Goal: Task Accomplishment & Management: Use online tool/utility

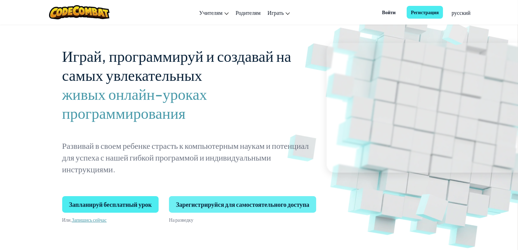
scroll to position [35, 0]
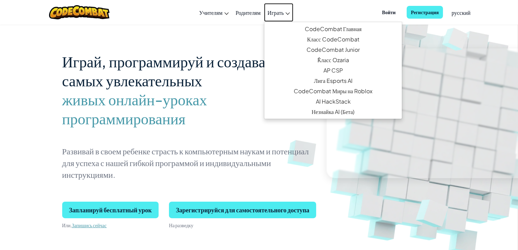
click at [279, 12] on span "Играть" at bounding box center [276, 12] width 16 height 7
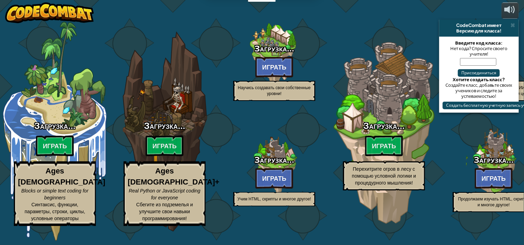
select select "ru"
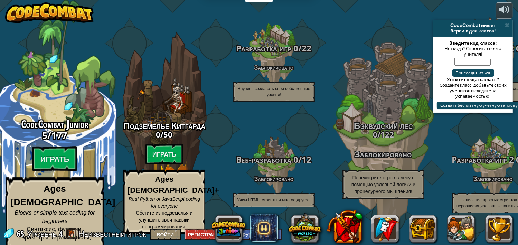
click at [65, 146] on div "CodeCombat Junior 5 / 177 Играть Ages [DEMOGRAPHIC_DATA] Blocks or simple text …" at bounding box center [54, 186] width 131 height 137
select select "ru"
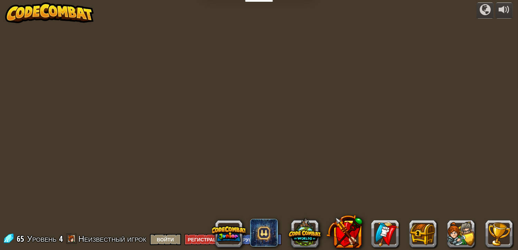
select select "ru"
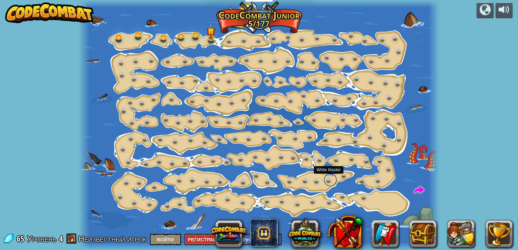
click at [328, 177] on link at bounding box center [331, 180] width 14 height 14
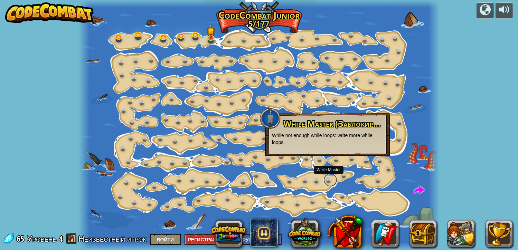
click at [328, 177] on link at bounding box center [331, 180] width 14 height 14
click at [209, 35] on img at bounding box center [210, 28] width 9 height 20
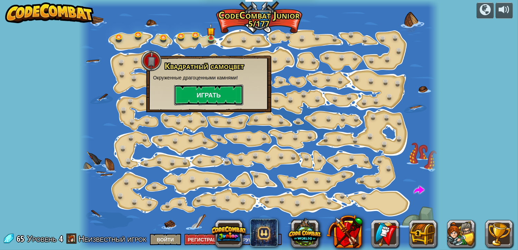
click at [220, 96] on button "Играть" at bounding box center [208, 95] width 69 height 21
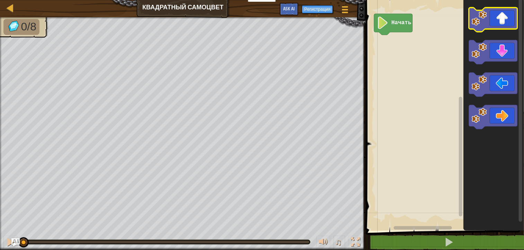
click at [500, 21] on icon "Рабочая область Blockly" at bounding box center [493, 20] width 48 height 24
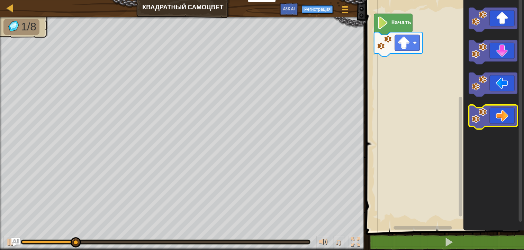
click at [508, 118] on icon "Рабочая область Blockly" at bounding box center [493, 117] width 48 height 24
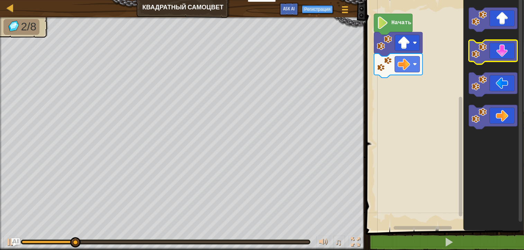
click at [506, 49] on icon "Рабочая область Blockly" at bounding box center [493, 52] width 48 height 24
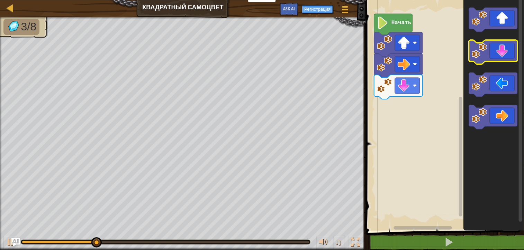
click at [506, 48] on icon "Рабочая область Blockly" at bounding box center [493, 52] width 48 height 24
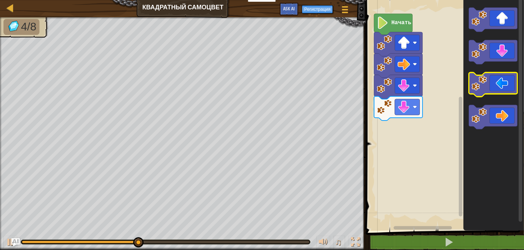
click at [505, 81] on icon "Рабочая область Blockly" at bounding box center [493, 85] width 48 height 24
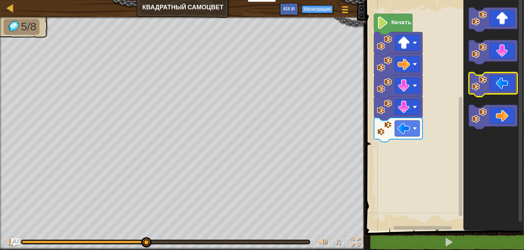
click at [505, 81] on icon "Рабочая область Blockly" at bounding box center [493, 85] width 48 height 24
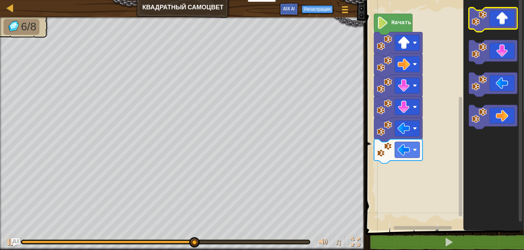
click at [499, 23] on icon "Рабочая область Blockly" at bounding box center [493, 20] width 48 height 24
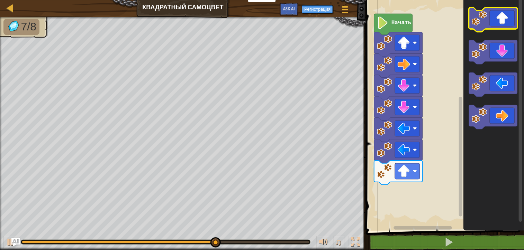
click at [499, 22] on icon "Рабочая область Blockly" at bounding box center [493, 20] width 48 height 24
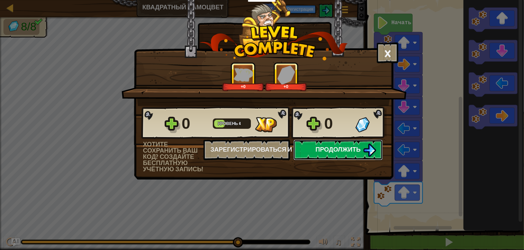
click at [346, 154] on button "Продолжить" at bounding box center [337, 150] width 89 height 21
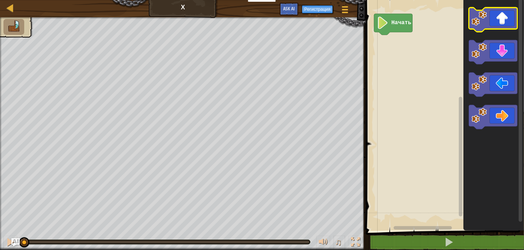
click at [508, 21] on icon "Рабочая область Blockly" at bounding box center [493, 20] width 48 height 24
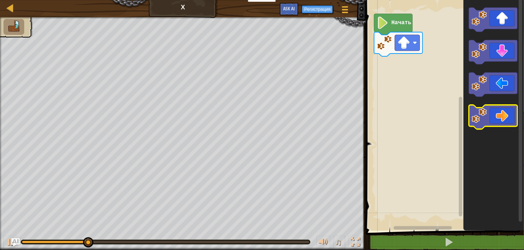
click at [505, 118] on icon "Рабочая область Blockly" at bounding box center [493, 117] width 48 height 24
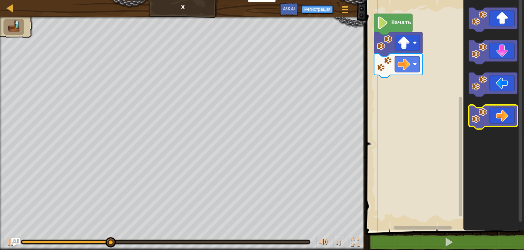
click at [505, 118] on icon "Рабочая область Blockly" at bounding box center [493, 117] width 48 height 24
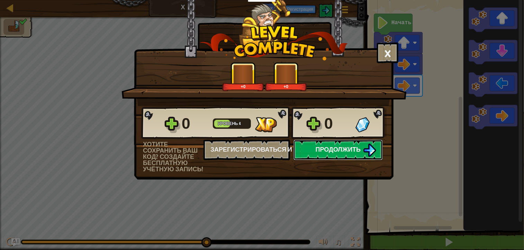
click at [326, 147] on span "Продолжить" at bounding box center [337, 149] width 45 height 9
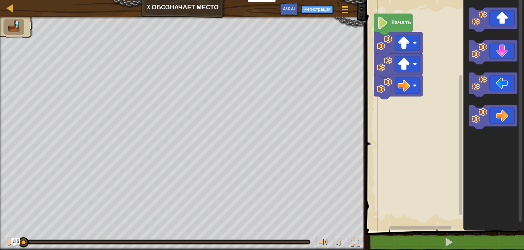
click at [398, 28] on icon "Рабочая область Blockly" at bounding box center [393, 24] width 38 height 21
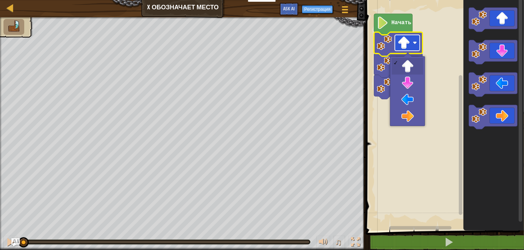
click at [415, 48] on rect "Рабочая область Blockly" at bounding box center [407, 43] width 25 height 16
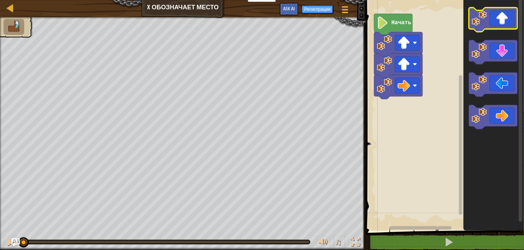
click at [504, 24] on icon "Рабочая область Blockly" at bounding box center [493, 20] width 48 height 24
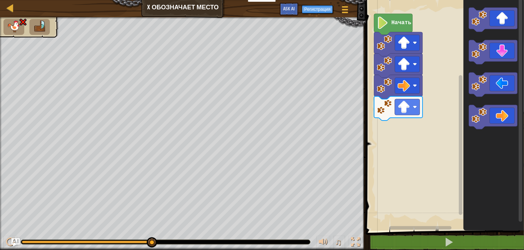
click at [403, 206] on rect "Рабочая область Blockly" at bounding box center [444, 114] width 160 height 234
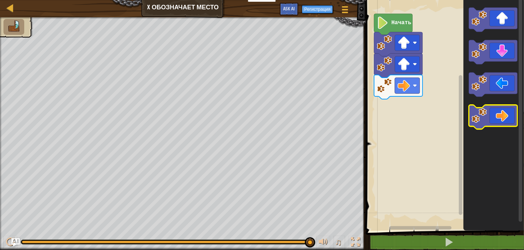
click at [488, 121] on icon "Рабочая область Blockly" at bounding box center [493, 117] width 48 height 24
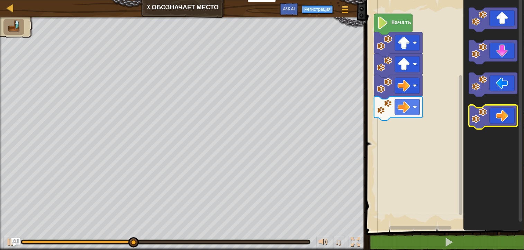
click at [488, 121] on icon "Рабочая область Blockly" at bounding box center [493, 117] width 48 height 24
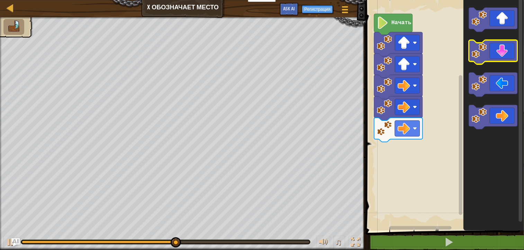
click at [494, 57] on icon "Рабочая область Blockly" at bounding box center [493, 52] width 48 height 24
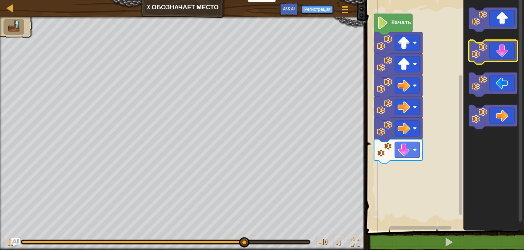
click at [498, 59] on icon "Рабочая область Blockly" at bounding box center [493, 52] width 48 height 24
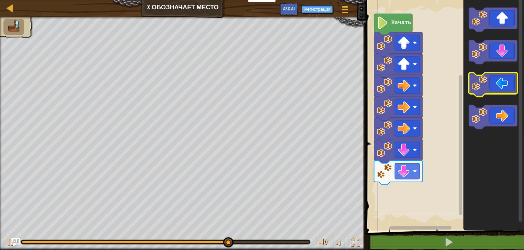
click at [497, 84] on icon "Рабочая область Blockly" at bounding box center [493, 85] width 48 height 24
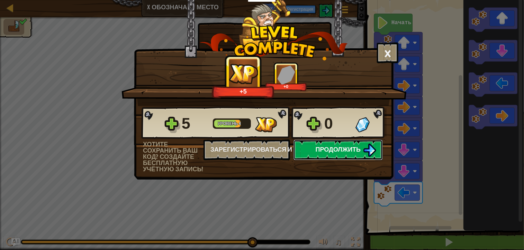
click at [351, 151] on span "Продолжить" at bounding box center [337, 149] width 45 height 9
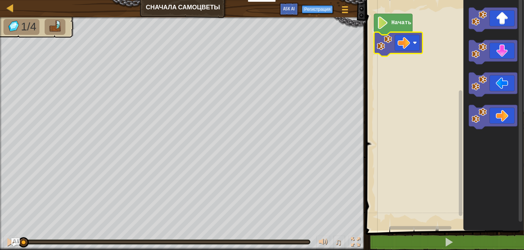
click at [430, 40] on rect "Рабочая область Blockly" at bounding box center [444, 114] width 160 height 234
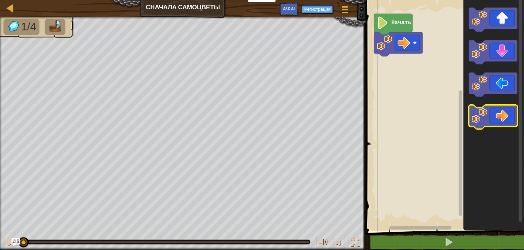
click at [502, 117] on icon "Рабочая область Blockly" at bounding box center [493, 117] width 48 height 24
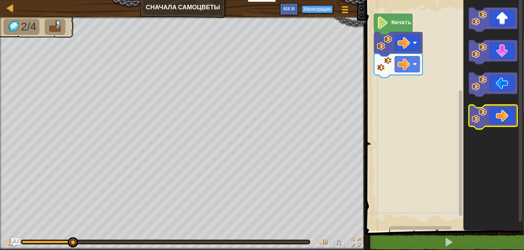
click at [502, 117] on icon "Рабочая область Blockly" at bounding box center [493, 117] width 48 height 24
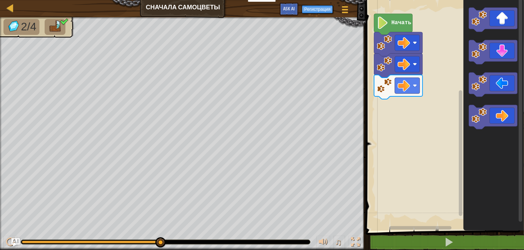
click at [408, 161] on rect "Рабочая область Blockly" at bounding box center [444, 114] width 160 height 234
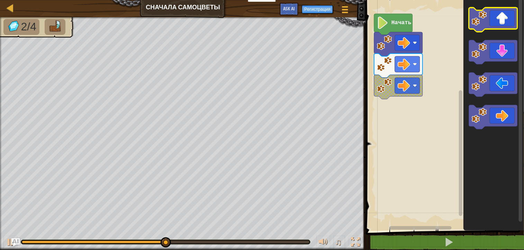
click at [508, 27] on icon "Рабочая область Blockly" at bounding box center [493, 20] width 48 height 24
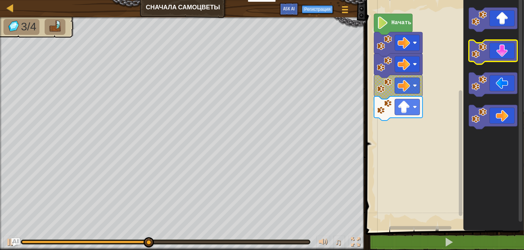
click at [505, 56] on icon "Рабочая область Blockly" at bounding box center [493, 52] width 48 height 24
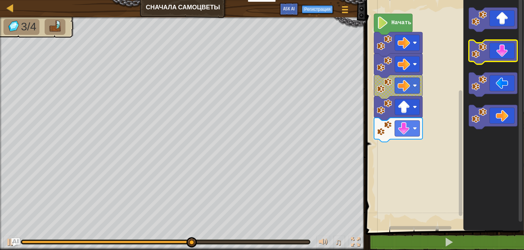
click at [505, 56] on icon "Рабочая область Blockly" at bounding box center [493, 52] width 48 height 24
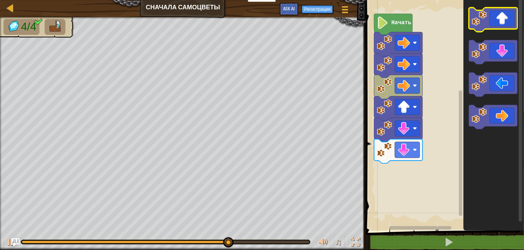
click at [503, 19] on icon "Рабочая область Blockly" at bounding box center [493, 20] width 48 height 24
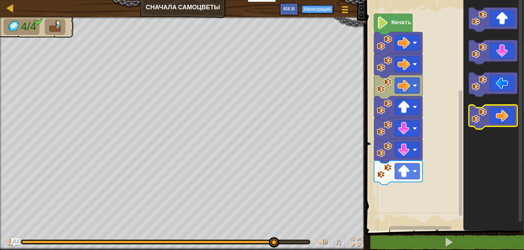
click at [512, 126] on icon "Рабочая область Blockly" at bounding box center [493, 117] width 48 height 24
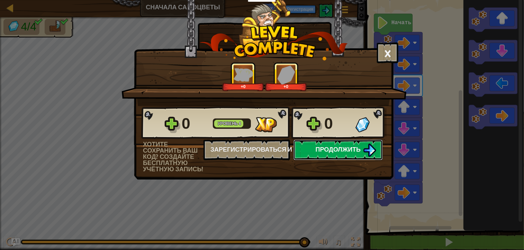
click at [352, 154] on button "Продолжить" at bounding box center [337, 150] width 89 height 21
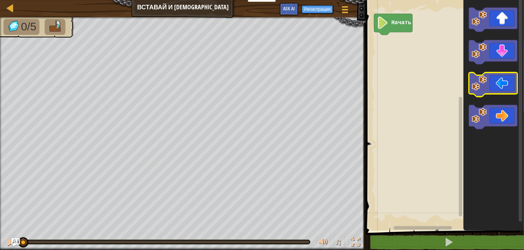
click at [476, 88] on image "Рабочая область Blockly" at bounding box center [478, 83] width 15 height 15
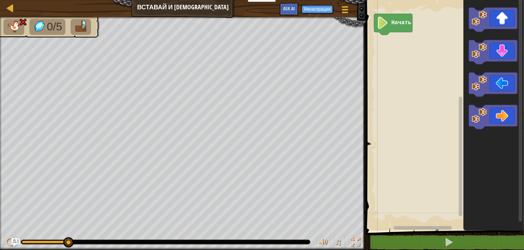
click at [407, 63] on rect "Рабочая область Blockly" at bounding box center [444, 114] width 160 height 234
click at [402, 28] on icon "Рабочая область Blockly" at bounding box center [393, 24] width 38 height 21
drag, startPoint x: 71, startPoint y: 242, endPoint x: 11, endPoint y: 236, distance: 59.8
click at [11, 236] on div "♫" at bounding box center [183, 240] width 366 height 21
click at [8, 242] on div at bounding box center [10, 242] width 9 height 9
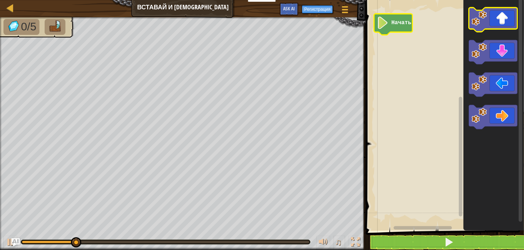
click at [511, 18] on icon "Рабочая область Blockly" at bounding box center [493, 20] width 48 height 24
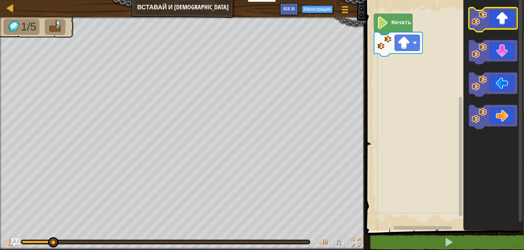
click at [511, 18] on icon "Рабочая область Blockly" at bounding box center [493, 20] width 48 height 24
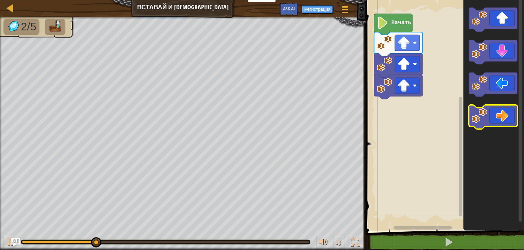
click at [514, 123] on icon "Рабочая область Blockly" at bounding box center [493, 117] width 48 height 24
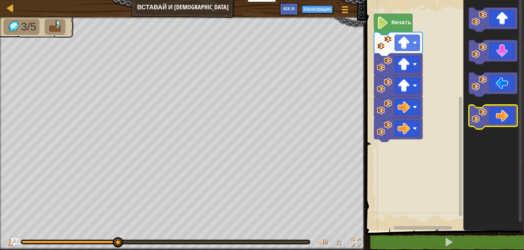
click at [514, 123] on icon "Рабочая область Blockly" at bounding box center [493, 117] width 48 height 24
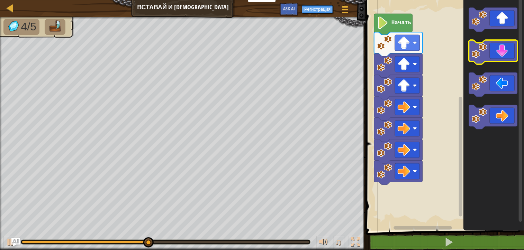
click at [504, 57] on icon "Рабочая область Blockly" at bounding box center [493, 52] width 48 height 24
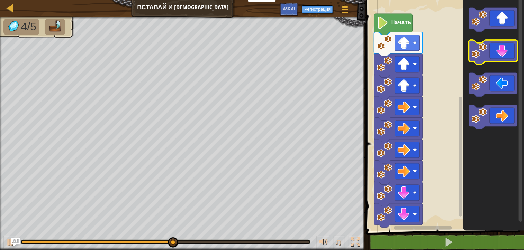
click at [504, 57] on icon "Рабочая область Blockly" at bounding box center [493, 52] width 48 height 24
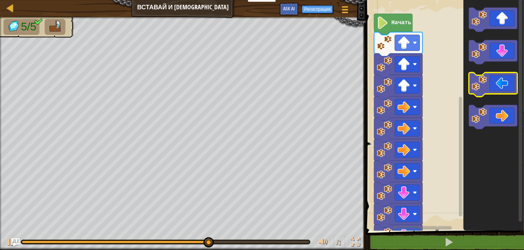
click at [498, 83] on icon "Рабочая область Blockly" at bounding box center [493, 85] width 48 height 24
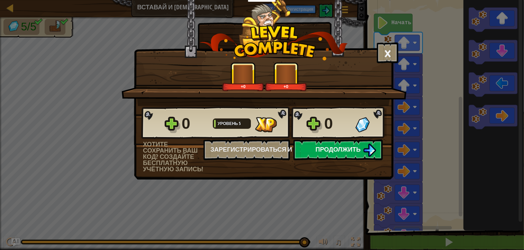
click at [347, 151] on span "Продолжить" at bounding box center [337, 149] width 45 height 9
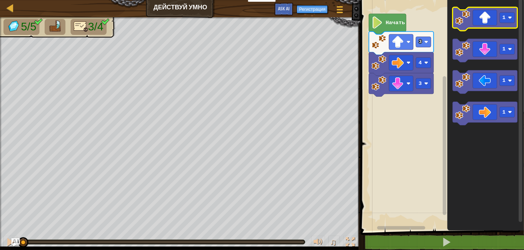
click at [490, 20] on icon "Рабочая область Blockly" at bounding box center [485, 19] width 65 height 24
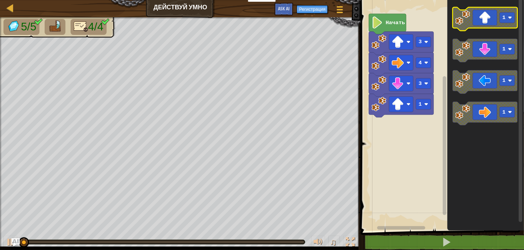
click at [490, 20] on icon "Рабочая область Blockly" at bounding box center [485, 19] width 65 height 24
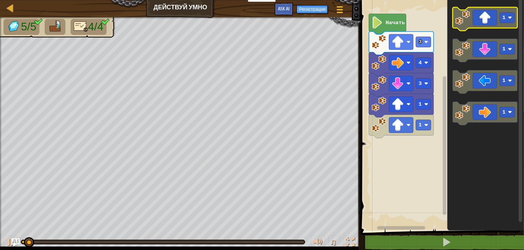
click at [490, 20] on icon "Рабочая область Blockly" at bounding box center [485, 19] width 65 height 24
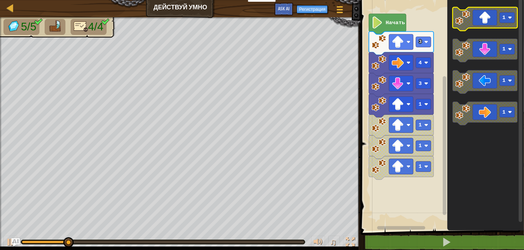
click at [489, 19] on icon "Рабочая область Blockly" at bounding box center [485, 19] width 65 height 24
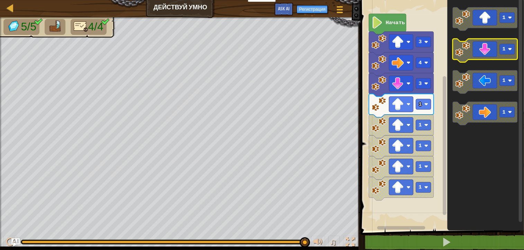
click at [488, 49] on icon "Рабочая область Blockly" at bounding box center [485, 51] width 65 height 24
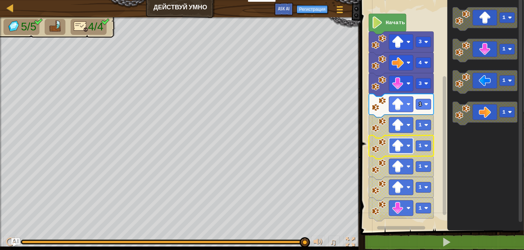
click at [405, 141] on rect "Рабочая область Blockly" at bounding box center [401, 146] width 24 height 16
click at [407, 105] on image "Рабочая область Blockly" at bounding box center [408, 104] width 4 height 4
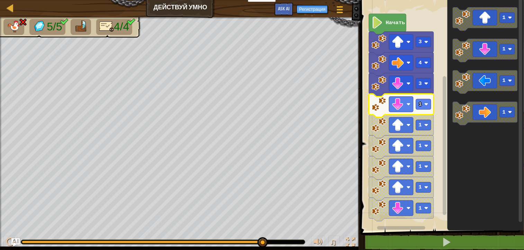
click at [414, 103] on icon "Рабочая область Blockly" at bounding box center [401, 106] width 65 height 24
click at [411, 105] on rect "Рабочая область Blockly" at bounding box center [401, 105] width 24 height 16
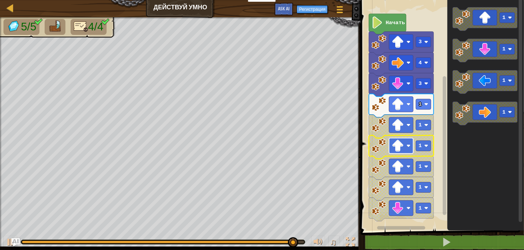
click at [410, 146] on image "Рабочая область Blockly" at bounding box center [408, 146] width 4 height 4
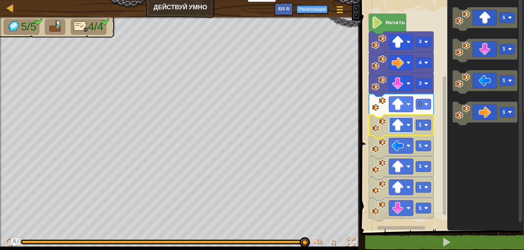
click at [412, 123] on rect "Рабочая область Blockly" at bounding box center [401, 126] width 24 height 16
click at [427, 126] on image "Рабочая область Blockly" at bounding box center [426, 125] width 4 height 4
click at [444, 137] on rect "Рабочая область Blockly" at bounding box center [444, 145] width 3 height 139
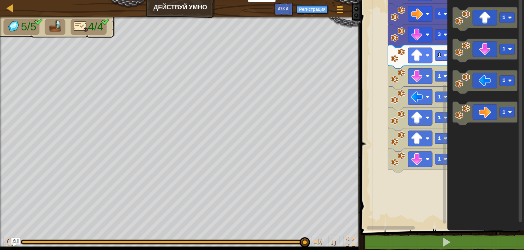
click at [436, 207] on rect "Рабочая область Blockly" at bounding box center [440, 114] width 165 height 234
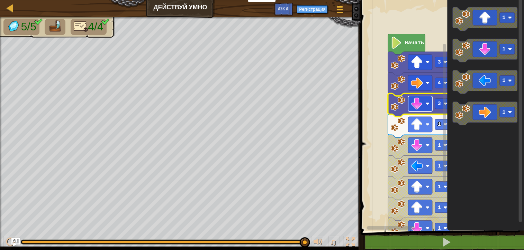
click at [416, 103] on image "Рабочая область Blockly" at bounding box center [417, 104] width 12 height 12
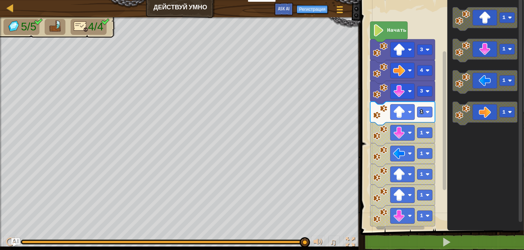
click at [381, 9] on rect "Рабочая область Blockly" at bounding box center [440, 114] width 165 height 234
click at [408, 112] on rect "Рабочая область Blockly" at bounding box center [402, 112] width 24 height 16
click at [409, 112] on image "Рабочая область Blockly" at bounding box center [410, 112] width 4 height 4
click at [486, 51] on icon "Рабочая область Blockly" at bounding box center [485, 51] width 65 height 24
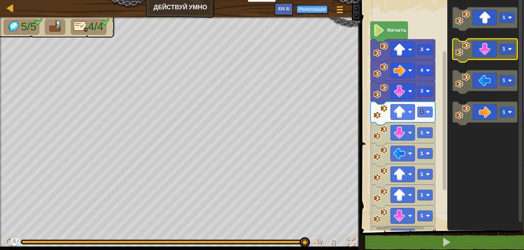
click at [488, 55] on icon "Рабочая область Blockly" at bounding box center [485, 51] width 65 height 24
click at [459, 49] on image "Рабочая область Blockly" at bounding box center [462, 49] width 15 height 15
click at [483, 51] on icon "Рабочая область Blockly" at bounding box center [485, 51] width 65 height 24
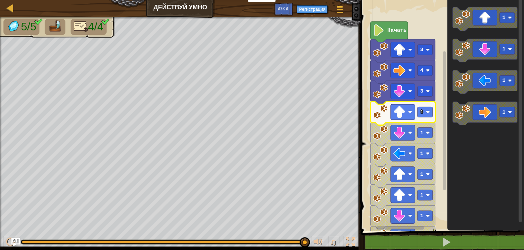
click at [380, 117] on image "Рабочая область Blockly" at bounding box center [380, 112] width 15 height 15
click at [408, 113] on image "Рабочая область Blockly" at bounding box center [410, 112] width 4 height 4
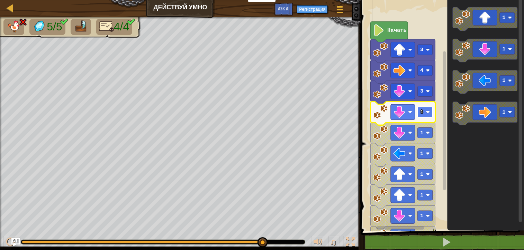
click at [429, 110] on image "Рабочая область Blockly" at bounding box center [428, 112] width 4 height 4
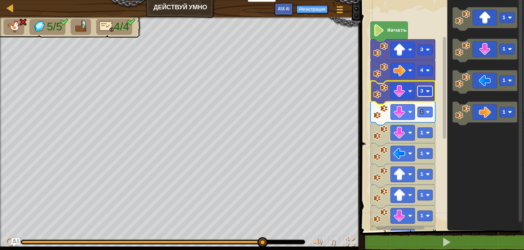
click at [430, 92] on rect "Рабочая область Blockly" at bounding box center [424, 91] width 15 height 10
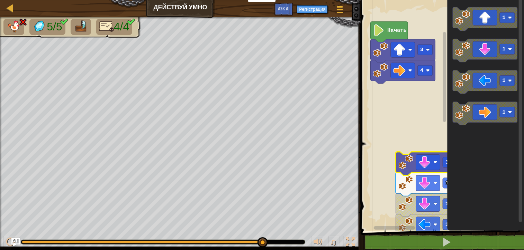
click at [389, 98] on rect "Рабочая область Blockly" at bounding box center [440, 114] width 165 height 234
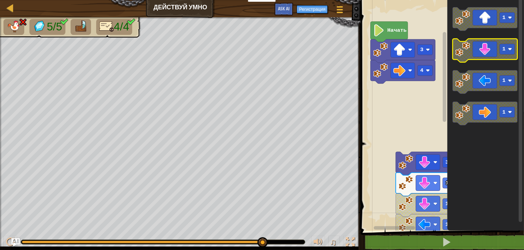
click at [485, 51] on icon "Рабочая область Blockly" at bounding box center [485, 51] width 65 height 24
click at [415, 118] on rect "Рабочая область Blockly" at bounding box center [440, 114] width 165 height 234
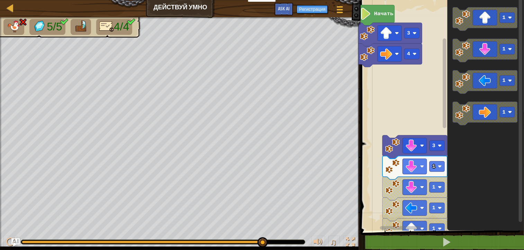
click at [385, 99] on rect "Рабочая область Blockly" at bounding box center [440, 114] width 165 height 234
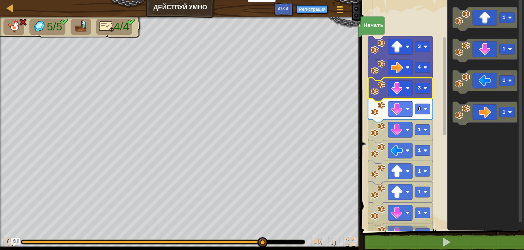
click at [435, 149] on rect "Рабочая область Blockly" at bounding box center [440, 114] width 165 height 234
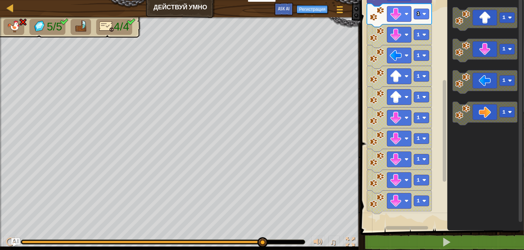
click at [404, 236] on div "1 2 3 4 go ( 'up' , 3 ) go ( 'right' , 4 ) go ( 'down' , 3 ) הההההההההההההההההה…" at bounding box center [440, 131] width 165 height 256
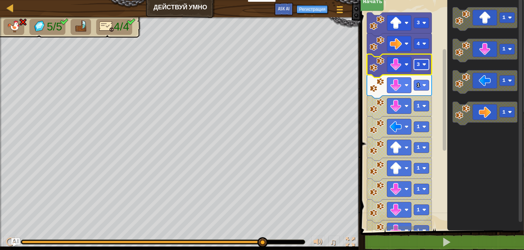
click at [423, 66] on image "Рабочая область Blockly" at bounding box center [424, 65] width 4 height 4
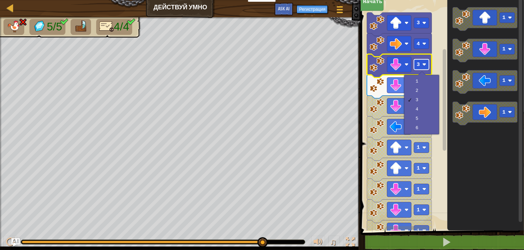
click at [423, 65] on image "Рабочая область Blockly" at bounding box center [424, 65] width 4 height 4
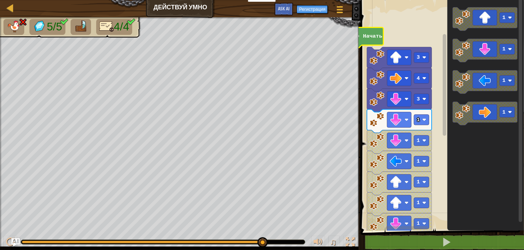
click at [368, 38] on text "Начать" at bounding box center [372, 36] width 19 height 6
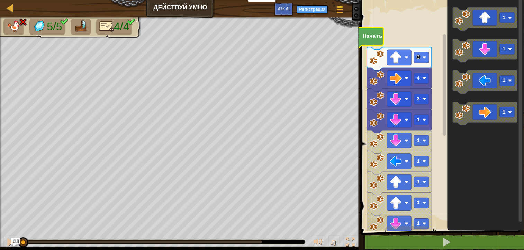
drag, startPoint x: 263, startPoint y: 242, endPoint x: -4, endPoint y: 232, distance: 267.2
click at [0, 0] on html "Учителям Создать бесплатный аккаунт Решения для школ и округов Превью Учительск…" at bounding box center [262, 0] width 524 height 0
click at [374, 37] on text "Начать" at bounding box center [372, 36] width 19 height 6
click at [4, 241] on button at bounding box center [10, 243] width 14 height 14
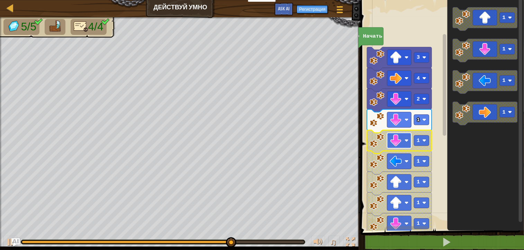
click at [406, 144] on rect "Рабочая область Blockly" at bounding box center [399, 141] width 24 height 16
click at [380, 140] on image "Рабочая область Blockly" at bounding box center [377, 140] width 15 height 15
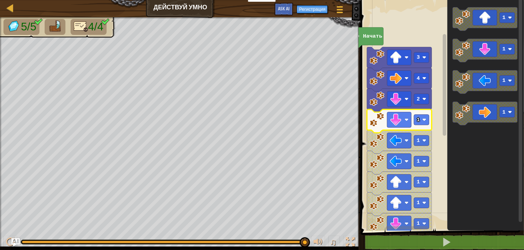
click at [381, 121] on image "Рабочая область Blockly" at bounding box center [377, 119] width 15 height 15
click at [381, 142] on image "Рабочая область Blockly" at bounding box center [377, 140] width 15 height 15
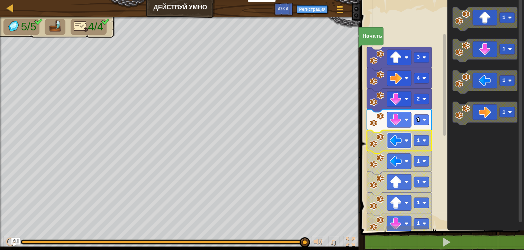
click at [400, 143] on image "Рабочая область Blockly" at bounding box center [396, 141] width 12 height 12
click at [382, 141] on image "Рабочая область Blockly" at bounding box center [377, 140] width 15 height 15
click at [415, 147] on icon "Рабочая область Blockly" at bounding box center [399, 142] width 65 height 24
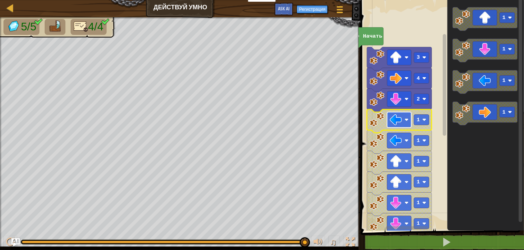
click at [393, 118] on image "Рабочая область Blockly" at bounding box center [396, 120] width 12 height 12
click at [373, 121] on image "Рабочая область Blockly" at bounding box center [377, 119] width 15 height 15
click at [378, 130] on icon "Рабочая область Blockly" at bounding box center [399, 122] width 65 height 24
click at [376, 101] on image "Рабочая область Blockly" at bounding box center [377, 99] width 15 height 15
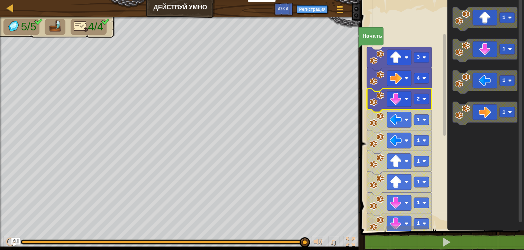
click at [377, 124] on image "Рабочая область Blockly" at bounding box center [377, 119] width 15 height 15
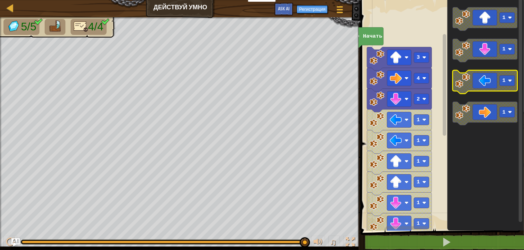
click at [485, 84] on icon "Рабочая область Blockly" at bounding box center [485, 82] width 65 height 24
click at [425, 121] on image "Рабочая область Blockly" at bounding box center [424, 120] width 4 height 4
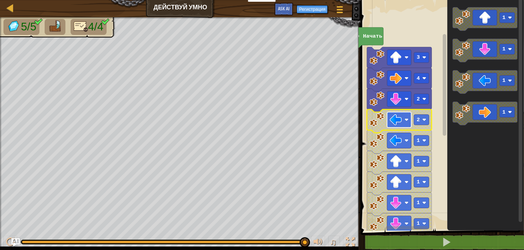
click at [392, 120] on image "Рабочая область Blockly" at bounding box center [396, 120] width 12 height 12
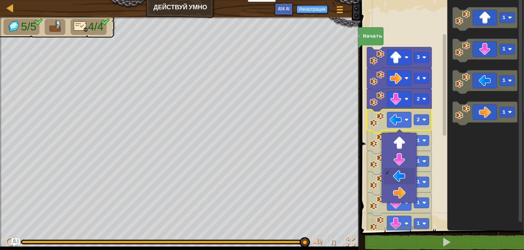
click at [376, 121] on image "Рабочая область Blockly" at bounding box center [377, 119] width 15 height 15
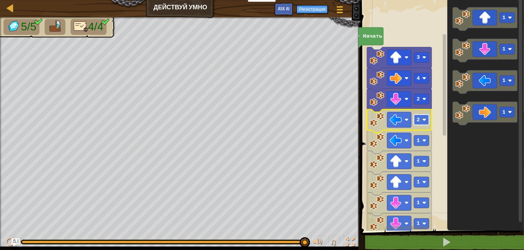
click at [424, 122] on rect "Рабочая область Blockly" at bounding box center [421, 120] width 15 height 10
click at [398, 121] on image "Рабочая область Blockly" at bounding box center [396, 120] width 12 height 12
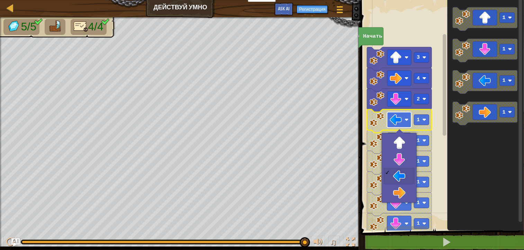
click at [409, 120] on rect "Рабочая область Blockly" at bounding box center [399, 120] width 24 height 16
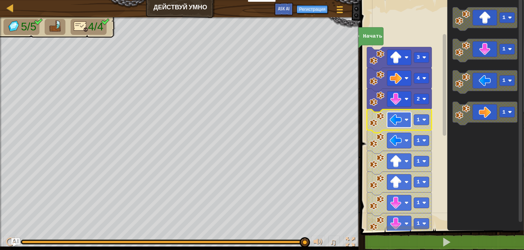
click at [407, 119] on image "Рабочая область Blockly" at bounding box center [407, 120] width 4 height 4
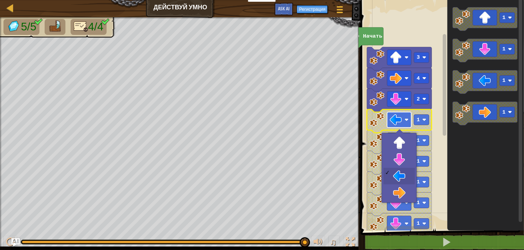
click at [404, 119] on rect "Рабочая область Blockly" at bounding box center [399, 120] width 24 height 16
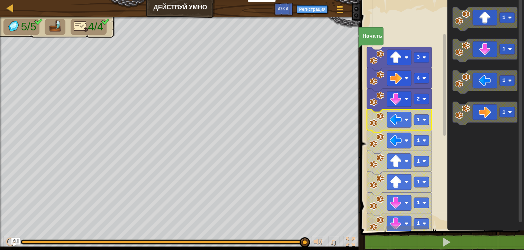
click at [378, 119] on image "Рабочая область Blockly" at bounding box center [377, 119] width 15 height 15
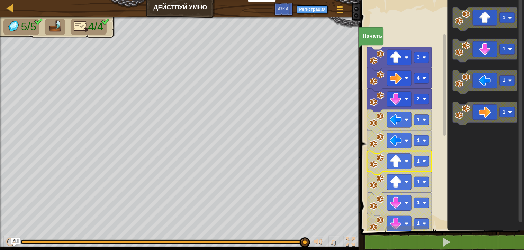
click at [374, 154] on icon "Рабочая область Blockly" at bounding box center [399, 163] width 65 height 24
click at [374, 144] on image "Рабочая область Blockly" at bounding box center [377, 140] width 15 height 15
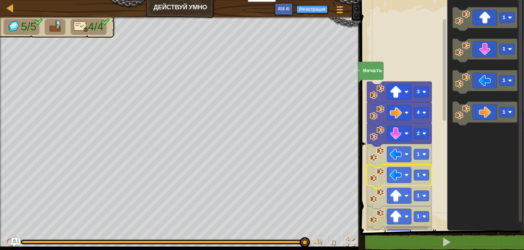
click at [371, 161] on image "Рабочая область Blockly" at bounding box center [377, 154] width 15 height 15
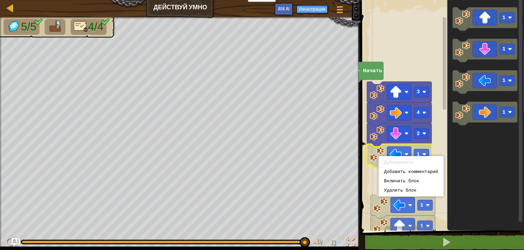
click at [378, 156] on image "Рабочая область Blockly" at bounding box center [377, 154] width 15 height 15
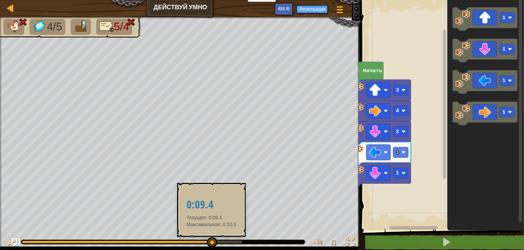
drag, startPoint x: 238, startPoint y: 241, endPoint x: 210, endPoint y: 241, distance: 28.0
click at [210, 241] on div at bounding box center [212, 243] width 10 height 10
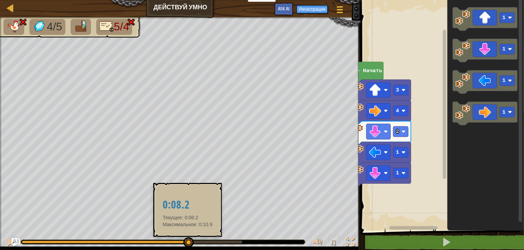
drag, startPoint x: 205, startPoint y: 242, endPoint x: 176, endPoint y: 245, distance: 29.2
click at [176, 244] on div at bounding box center [105, 242] width 166 height 3
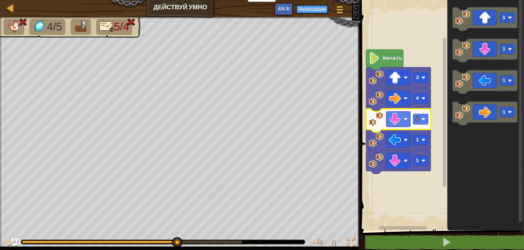
click at [414, 185] on rect "Рабочая область Blockly" at bounding box center [440, 114] width 165 height 234
click at [423, 119] on image "Рабочая область Blockly" at bounding box center [423, 119] width 4 height 4
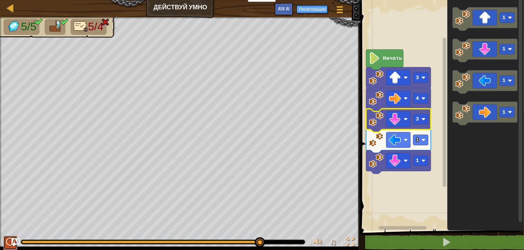
click at [10, 245] on div at bounding box center [10, 242] width 9 height 9
click at [393, 61] on text "Начать" at bounding box center [392, 58] width 19 height 6
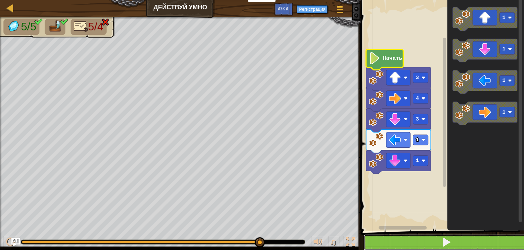
click at [458, 246] on button at bounding box center [446, 243] width 165 height 16
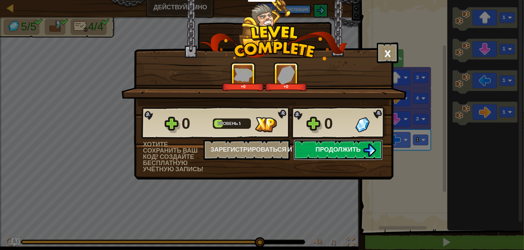
click at [336, 145] on span "Продолжить" at bounding box center [337, 149] width 45 height 9
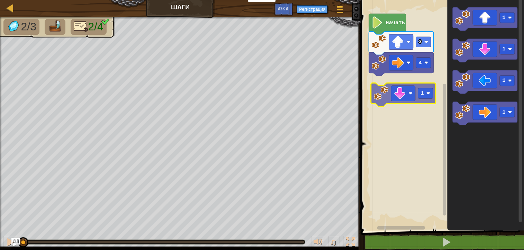
click at [395, 92] on div "4 3 Начать 1 1 1 1 1" at bounding box center [440, 114] width 165 height 234
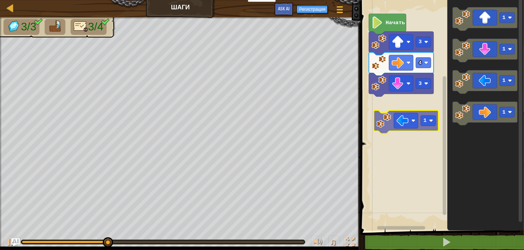
click at [411, 123] on div "Начать 3 4 3 1 1 1 1 1" at bounding box center [440, 114] width 165 height 234
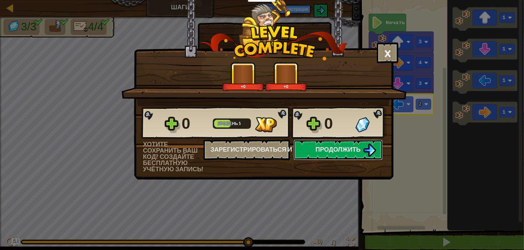
click at [349, 152] on span "Продолжить" at bounding box center [337, 149] width 45 height 9
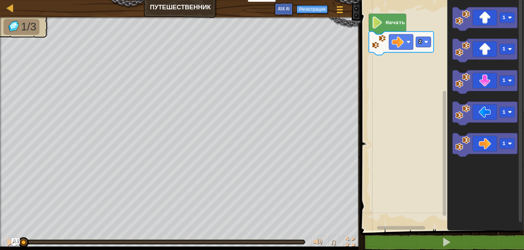
click at [417, 101] on div "2 Начать 1 1 1 1 1" at bounding box center [440, 114] width 165 height 234
click at [416, 89] on div "2 Начать 1 1 1 1 1" at bounding box center [440, 114] width 165 height 234
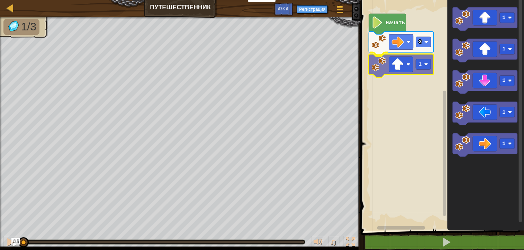
click at [386, 71] on div "2 1 Начать 1 1 1 1 1 1" at bounding box center [440, 114] width 165 height 234
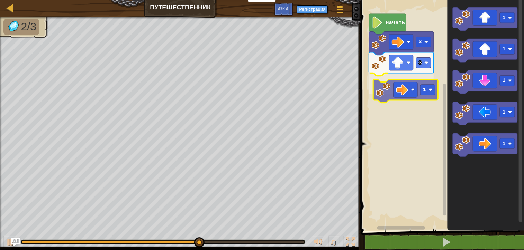
click at [407, 89] on div "Начать 2 3 1 1 1 1 1 1 1" at bounding box center [440, 114] width 165 height 234
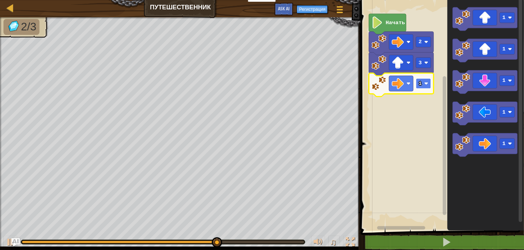
click at [425, 85] on image "Рабочая область Blockly" at bounding box center [426, 84] width 4 height 4
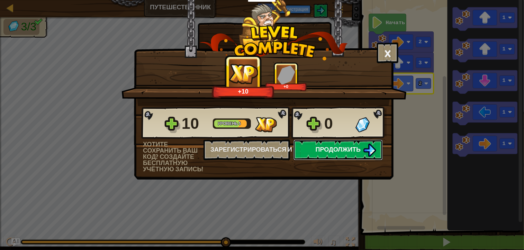
click at [332, 149] on span "Продолжить" at bounding box center [337, 149] width 45 height 9
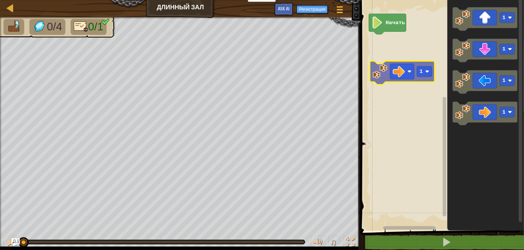
click at [415, 74] on div "Начать 1 1 1 1 1" at bounding box center [440, 114] width 165 height 234
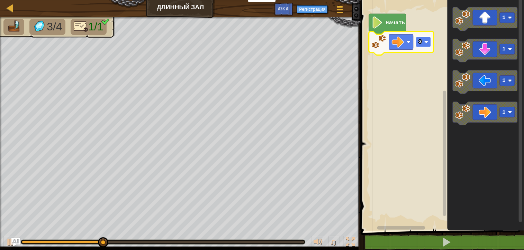
click at [425, 41] on image "Рабочая область Blockly" at bounding box center [426, 42] width 4 height 4
click at [427, 39] on rect "Рабочая область Blockly" at bounding box center [423, 42] width 15 height 10
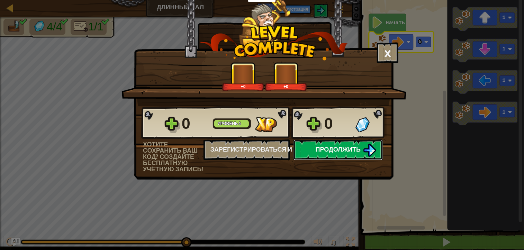
click at [325, 150] on span "Продолжить" at bounding box center [337, 149] width 45 height 9
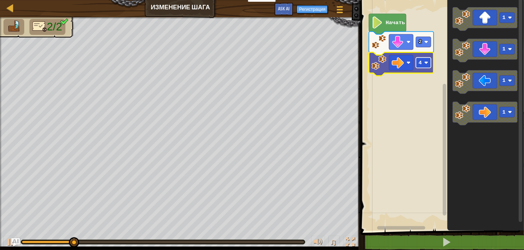
click at [424, 62] on g "4" at bounding box center [423, 63] width 15 height 10
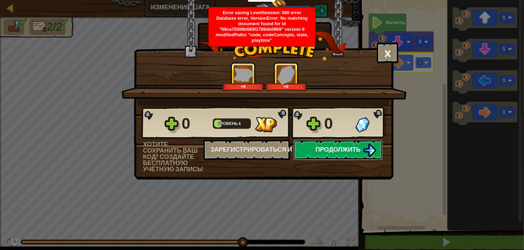
click at [343, 152] on span "Продолжить" at bounding box center [337, 149] width 45 height 9
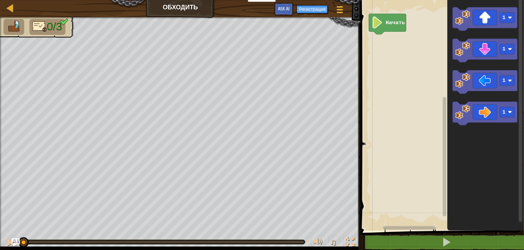
click at [439, 58] on div "Начать 1 1 1 1" at bounding box center [440, 114] width 165 height 234
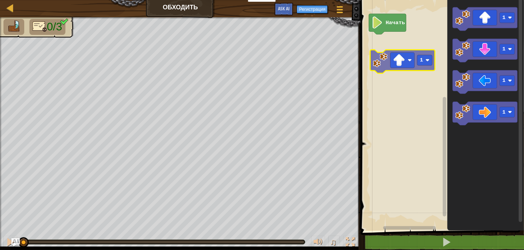
click at [387, 61] on div "Начать 1 1 1 1 1" at bounding box center [440, 114] width 165 height 234
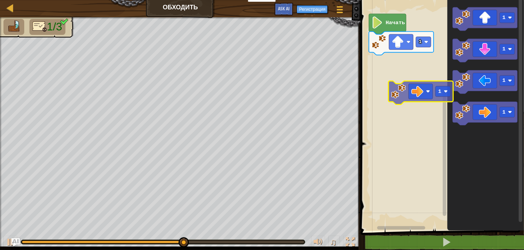
click at [404, 91] on div "1 Начать 1 1 1 1 1" at bounding box center [440, 114] width 165 height 234
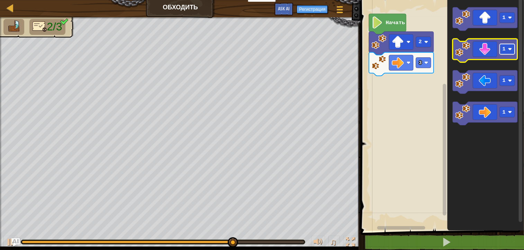
click at [513, 53] on rect "Рабочая область Blockly" at bounding box center [506, 49] width 15 height 10
click at [514, 51] on rect "Рабочая область Blockly" at bounding box center [506, 49] width 15 height 10
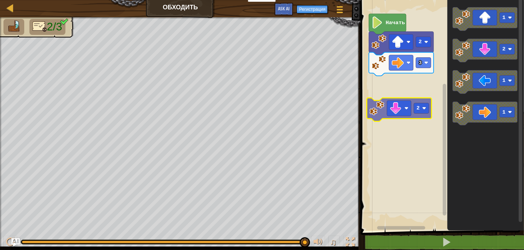
click at [400, 87] on div "Начать 2 3 1 2 1 1 2" at bounding box center [440, 114] width 165 height 234
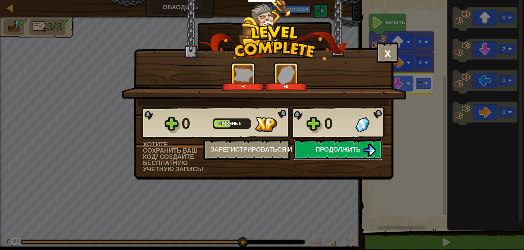
click at [316, 146] on span "Продолжить" at bounding box center [337, 149] width 45 height 9
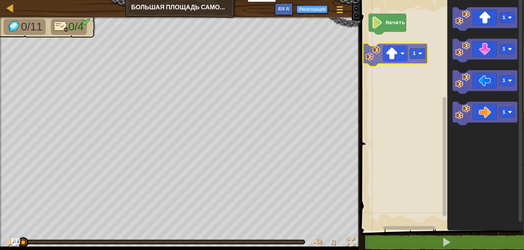
click at [404, 52] on div "Начать 1 1 1 1 1" at bounding box center [440, 114] width 165 height 234
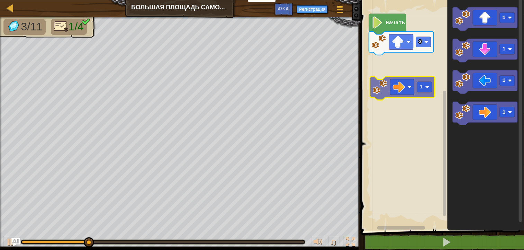
click at [405, 73] on div "Начать 3 1 1 1 1 1" at bounding box center [440, 114] width 165 height 234
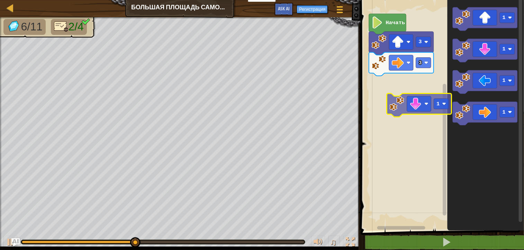
click at [418, 87] on div "Начать 3 3 1 1 1 1 1" at bounding box center [440, 114] width 165 height 234
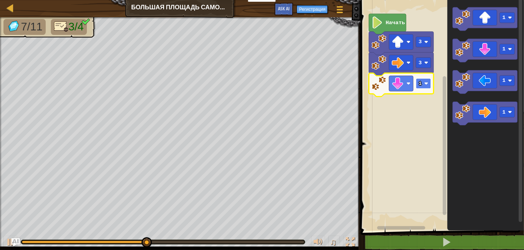
click at [426, 84] on image "Рабочая область Blockly" at bounding box center [426, 84] width 4 height 4
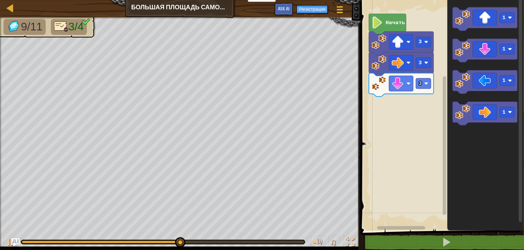
click at [417, 116] on div "Начать 3 3 3 1 1 1 1" at bounding box center [440, 114] width 165 height 234
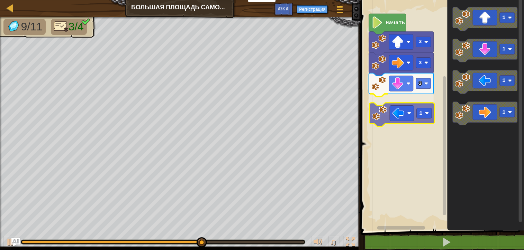
click at [386, 115] on div "Начать 3 3 3 1 1 1 1 1 1" at bounding box center [440, 114] width 165 height 234
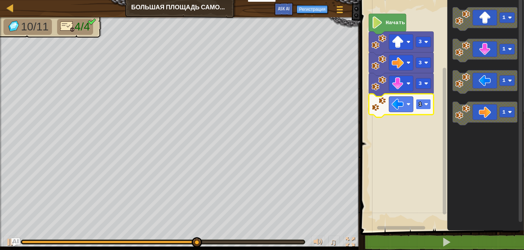
click at [427, 107] on rect "Рабочая область Blockly" at bounding box center [423, 104] width 15 height 10
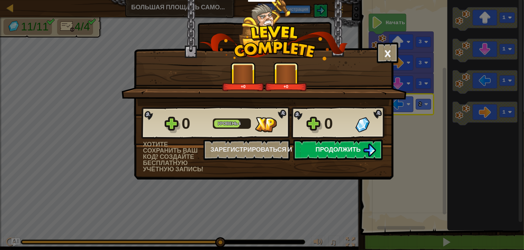
drag, startPoint x: 340, startPoint y: 109, endPoint x: 322, endPoint y: 155, distance: 49.0
click at [322, 153] on span "Продолжить" at bounding box center [337, 149] width 45 height 9
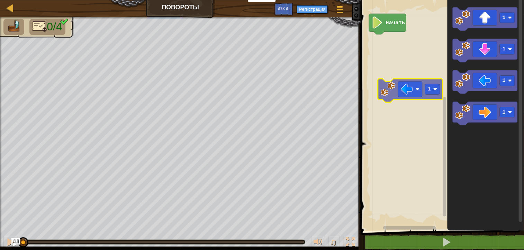
click at [418, 90] on div "Начать 1 1 1 1 1" at bounding box center [440, 114] width 165 height 234
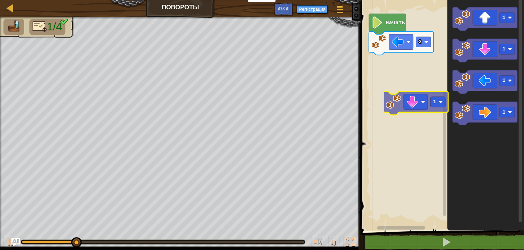
click at [409, 64] on div "Начать 2 1 1 1 1 1" at bounding box center [440, 114] width 165 height 234
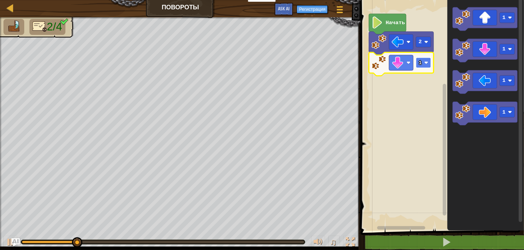
click at [429, 65] on rect "Рабочая область Blockly" at bounding box center [423, 63] width 15 height 10
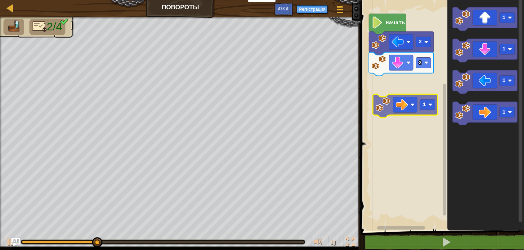
click at [401, 99] on div "Начать 2 2 1 1 1 1 1" at bounding box center [440, 114] width 165 height 234
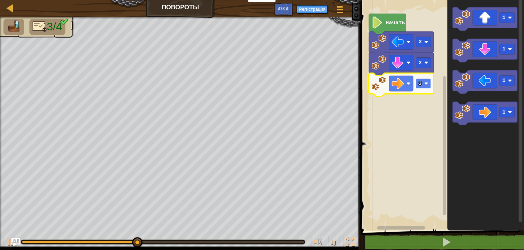
click at [428, 83] on image "Рабочая область Blockly" at bounding box center [426, 84] width 4 height 4
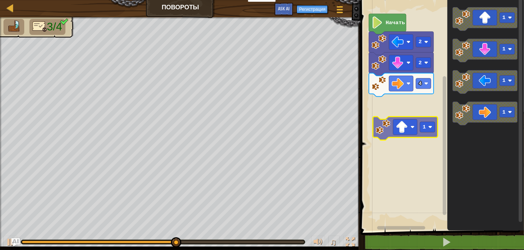
click at [411, 127] on div "Начать 2 2 4 1 1 1 1 1" at bounding box center [440, 114] width 165 height 234
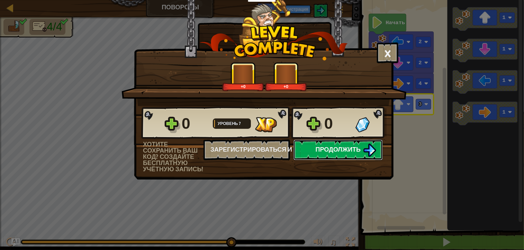
click at [343, 152] on span "Продолжить" at bounding box center [337, 149] width 45 height 9
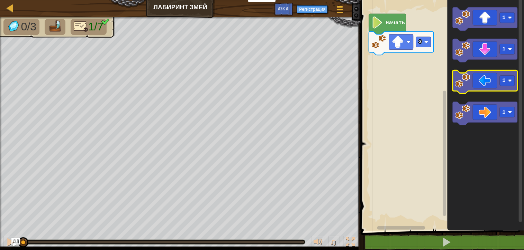
click at [461, 81] on image "Рабочая область Blockly" at bounding box center [462, 80] width 15 height 15
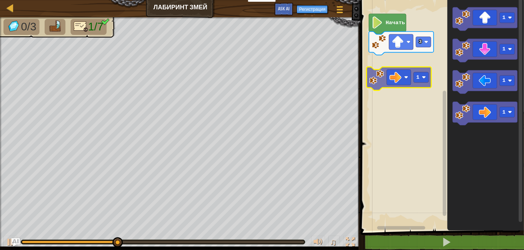
click at [402, 76] on div "Начать 3 1 1 1 1 1" at bounding box center [440, 114] width 165 height 234
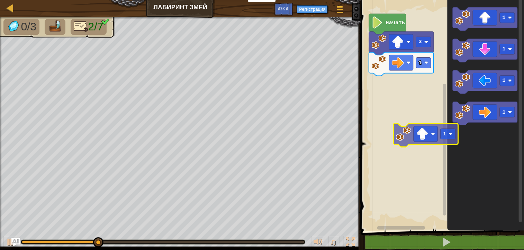
click at [408, 101] on div "1 3 Начать 1 1 1 1 1" at bounding box center [440, 114] width 165 height 234
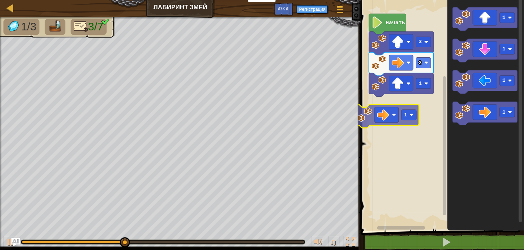
click at [400, 119] on div "Начать 3 1 2 1 1 1 1 1" at bounding box center [440, 114] width 165 height 234
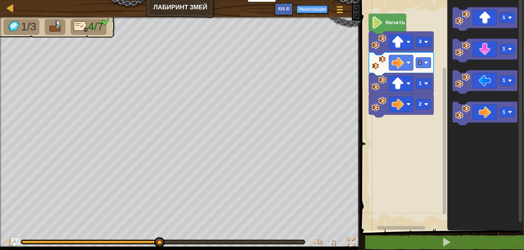
click at [424, 138] on div "Начать 3 2 1 2 1 1 1 1" at bounding box center [440, 114] width 165 height 234
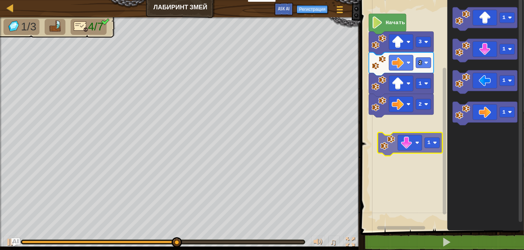
click at [418, 134] on div "Начать 3 2 1 2 1 1 1 1 1" at bounding box center [440, 114] width 165 height 234
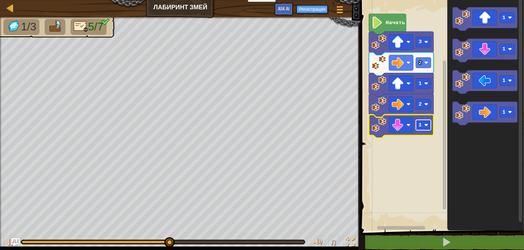
click at [425, 121] on rect "Рабочая область Blockly" at bounding box center [423, 125] width 15 height 10
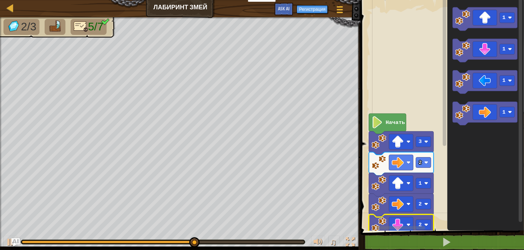
click at [410, 61] on rect "Рабочая область Blockly" at bounding box center [440, 114] width 165 height 234
click at [409, 58] on rect "Рабочая область Blockly" at bounding box center [440, 114] width 165 height 234
click at [337, 8] on div at bounding box center [339, 9] width 9 height 10
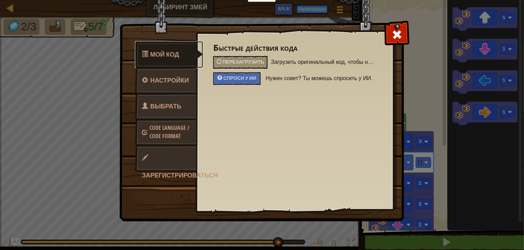
click at [171, 61] on link "Мой код" at bounding box center [169, 54] width 68 height 27
click at [173, 52] on span "Мой код" at bounding box center [164, 54] width 29 height 9
click at [167, 79] on span "Настройки" at bounding box center [169, 80] width 39 height 9
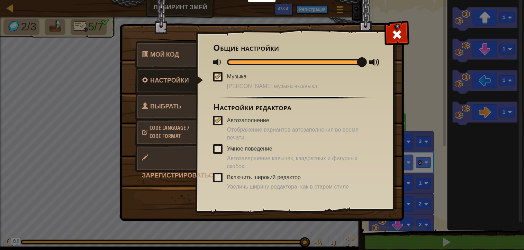
click at [161, 111] on link "Выбрать героя" at bounding box center [166, 115] width 62 height 44
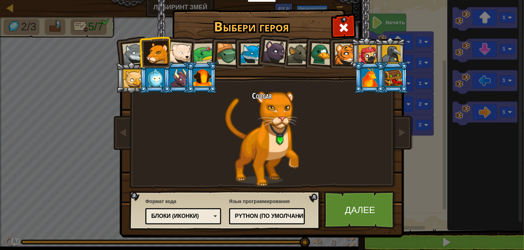
click at [283, 112] on div "Cougar" at bounding box center [261, 138] width 259 height 95
click at [288, 219] on div "Python (По умолчанию)" at bounding box center [265, 217] width 60 height 8
click at [349, 212] on link "Далее" at bounding box center [360, 210] width 72 height 38
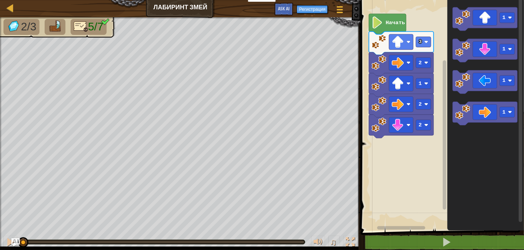
click at [403, 167] on div "2 2 1 2 3 Начать 1 1 1 1" at bounding box center [440, 114] width 165 height 234
click at [421, 165] on div "2 2 1 2 3 Начать 1 1 1 1" at bounding box center [440, 114] width 165 height 234
click at [401, 142] on div "2 2 1 2 3 Начать 1 1 1 1 1" at bounding box center [440, 114] width 165 height 234
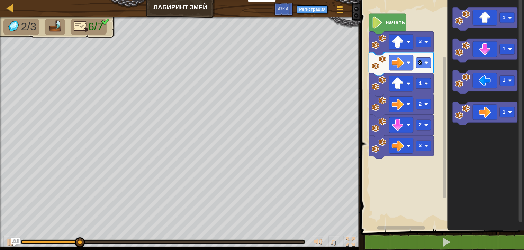
click at [420, 195] on div "Начать 3 2 1 2 2 2 1 1 1 1" at bounding box center [440, 114] width 165 height 234
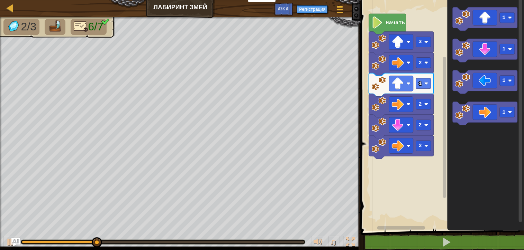
click at [432, 132] on div "Начать 3 2 1 2 2 2 1 1 1 1" at bounding box center [440, 114] width 165 height 234
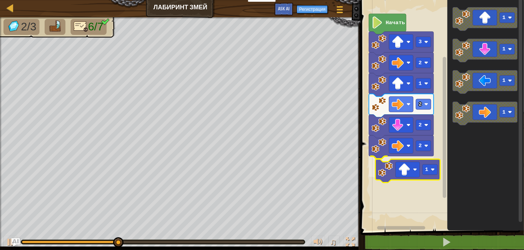
click at [415, 173] on div "Начать 3 2 1 2 2 2 1 1 1 1 1 1" at bounding box center [440, 114] width 165 height 234
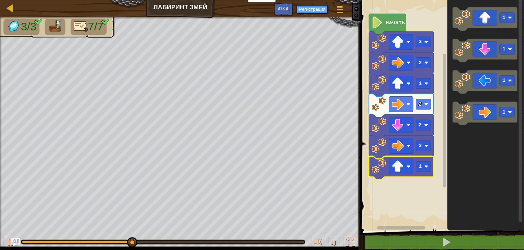
click at [432, 169] on icon "Рабочая область Blockly" at bounding box center [401, 168] width 65 height 24
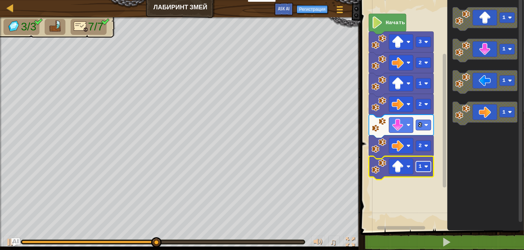
click at [427, 168] on image "Рабочая область Blockly" at bounding box center [426, 167] width 4 height 4
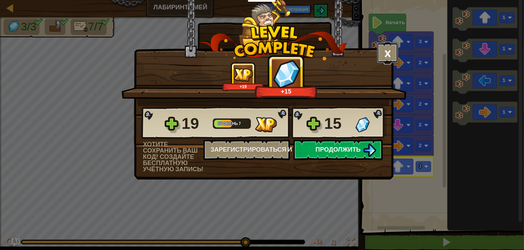
drag, startPoint x: 387, startPoint y: 49, endPoint x: 358, endPoint y: 155, distance: 109.2
click at [358, 145] on div "× Насколько интересным был этот уровень? +19 +15 Reticulating Splines... 19 Уро…" at bounding box center [263, 73] width 259 height 146
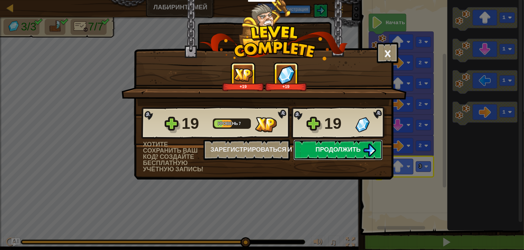
click at [358, 155] on button "Продолжить" at bounding box center [337, 150] width 89 height 21
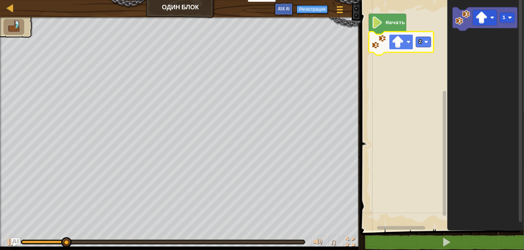
click at [403, 42] on image "Рабочая область Blockly" at bounding box center [398, 42] width 12 height 12
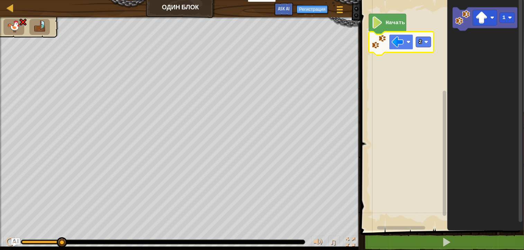
click at [410, 45] on rect "Рабочая область Blockly" at bounding box center [401, 42] width 24 height 16
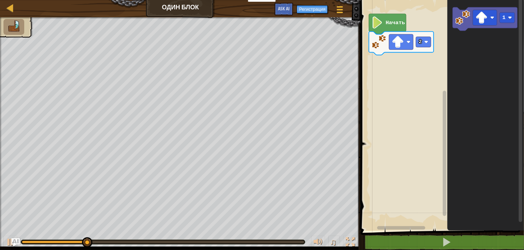
click at [428, 94] on div "Начать 2 1" at bounding box center [440, 114] width 165 height 234
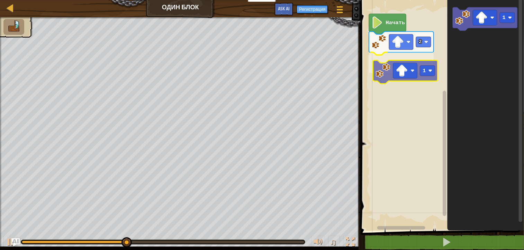
click at [386, 78] on div "Начать 2 1 1 1" at bounding box center [440, 114] width 165 height 234
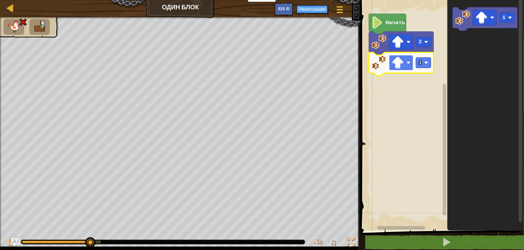
click at [411, 65] on rect "Рабочая область Blockly" at bounding box center [401, 63] width 24 height 16
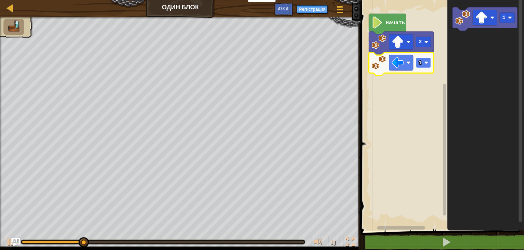
click at [425, 63] on image "Рабочая область Blockly" at bounding box center [426, 63] width 4 height 4
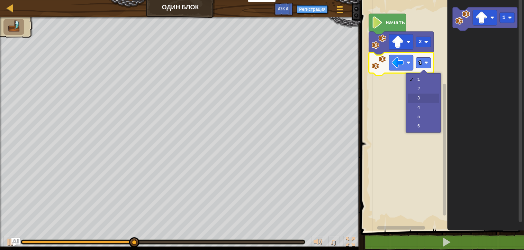
drag, startPoint x: 422, startPoint y: 93, endPoint x: 425, endPoint y: 98, distance: 5.1
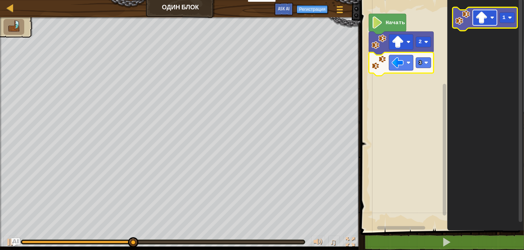
click at [494, 18] on image "Рабочая область Blockly" at bounding box center [492, 18] width 4 height 4
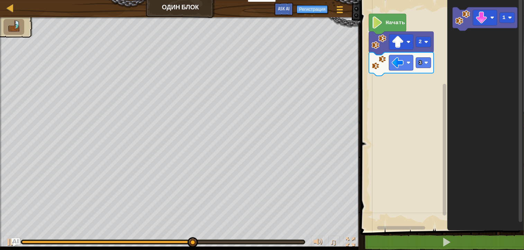
click at [427, 77] on div "Начать 2 3 1" at bounding box center [440, 114] width 165 height 234
click at [433, 73] on div "Начать 2 3 1" at bounding box center [440, 114] width 165 height 234
click at [449, 52] on icon "1" at bounding box center [485, 114] width 76 height 234
click at [440, 82] on div "Начать 2 3 1" at bounding box center [440, 114] width 165 height 234
click at [450, 67] on icon "1" at bounding box center [485, 114] width 76 height 234
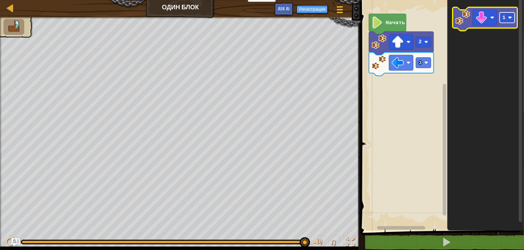
click at [507, 20] on rect "Рабочая область Blockly" at bounding box center [506, 17] width 15 height 10
click at [483, 37] on icon "2" at bounding box center [485, 114] width 76 height 234
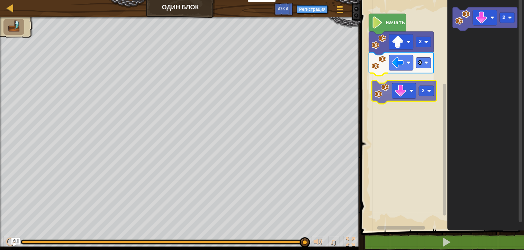
click at [378, 88] on div "Начать 2 3 2 2 2" at bounding box center [440, 114] width 165 height 234
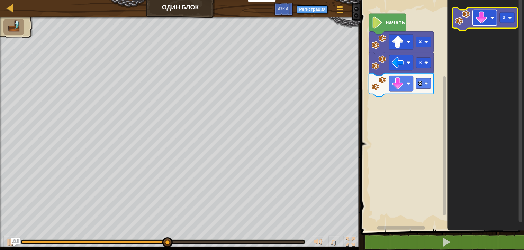
click at [492, 17] on image "Рабочая область Blockly" at bounding box center [492, 18] width 4 height 4
click at [512, 17] on rect "Рабочая область Blockly" at bounding box center [506, 17] width 15 height 10
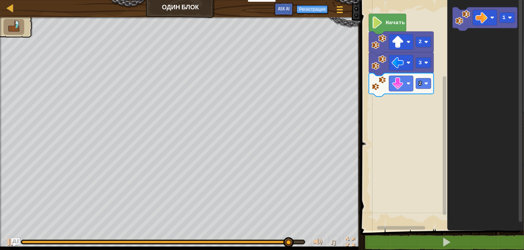
click at [451, 58] on icon "1" at bounding box center [485, 114] width 76 height 234
click at [457, 71] on icon "1" at bounding box center [485, 114] width 76 height 234
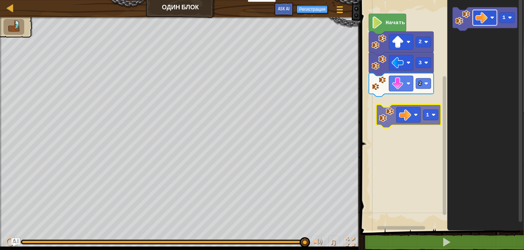
click at [418, 106] on div "Начать 2 3 2 1 1" at bounding box center [440, 114] width 165 height 234
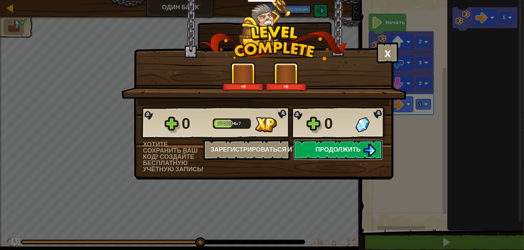
click at [347, 149] on span "Продолжить" at bounding box center [337, 149] width 45 height 9
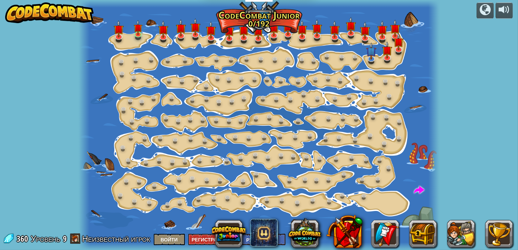
select select "ru"
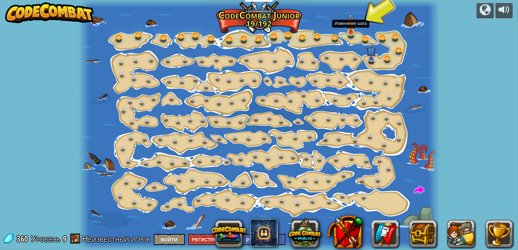
click at [351, 30] on img at bounding box center [351, 23] width 9 height 20
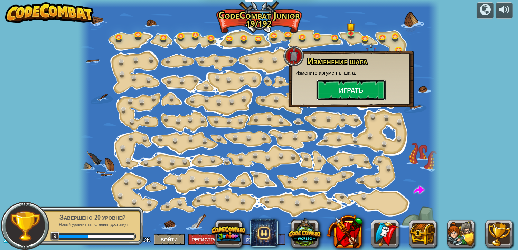
click at [355, 90] on button "Играть" at bounding box center [351, 90] width 69 height 21
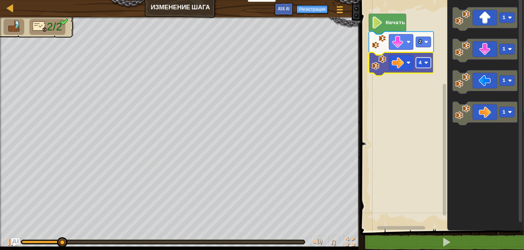
click at [429, 64] on rect "Рабочая область Blockly" at bounding box center [423, 63] width 15 height 10
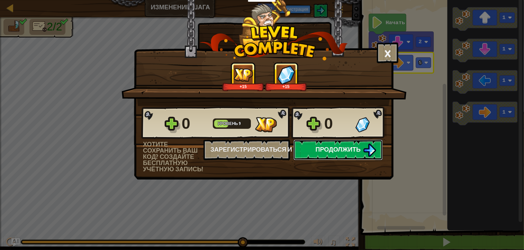
click at [311, 146] on button "Продолжить" at bounding box center [337, 150] width 89 height 21
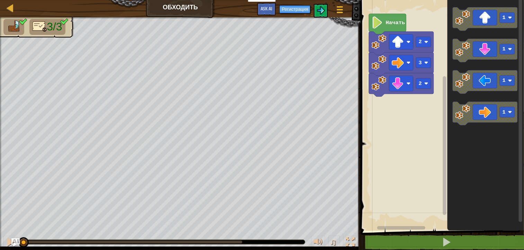
click at [401, 23] on text "Начать" at bounding box center [395, 23] width 19 height 6
click at [397, 28] on icon "Рабочая область Blockly" at bounding box center [387, 24] width 37 height 20
click at [395, 28] on icon "Рабочая область Blockly" at bounding box center [387, 24] width 37 height 20
click at [400, 42] on image "Рабочая область Blockly" at bounding box center [398, 42] width 12 height 12
click at [386, 159] on rect "Рабочая область Blockly" at bounding box center [440, 114] width 165 height 234
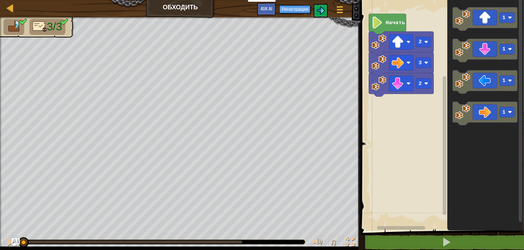
click at [383, 26] on image "Рабочая область Blockly" at bounding box center [376, 23] width 11 height 12
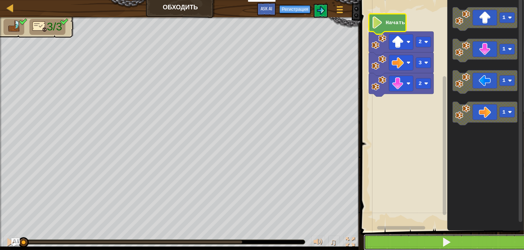
click at [469, 246] on button at bounding box center [446, 243] width 165 height 16
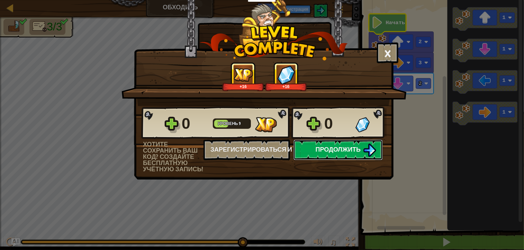
click at [367, 146] on img at bounding box center [369, 150] width 13 height 13
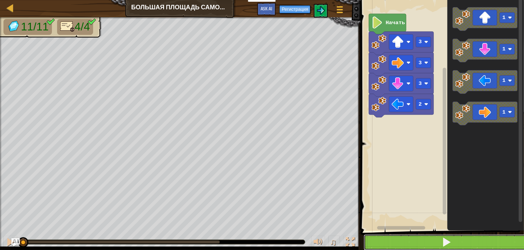
click at [435, 246] on button at bounding box center [446, 243] width 165 height 16
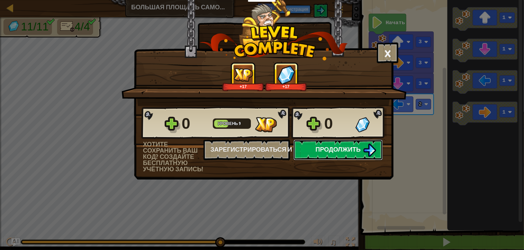
click at [359, 146] on span "Продолжить" at bounding box center [337, 149] width 45 height 9
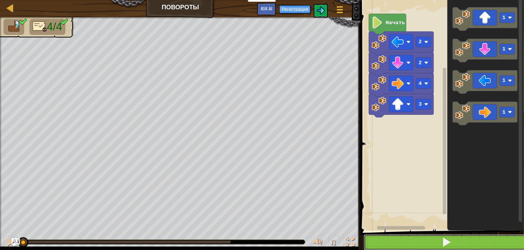
click at [449, 243] on span at bounding box center [446, 243] width 10 height 10
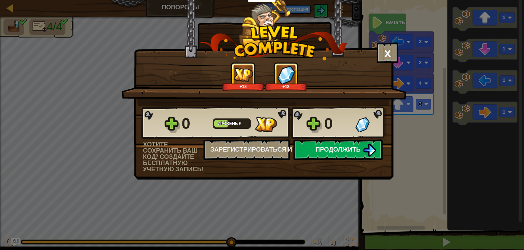
click at [369, 157] on button "Продолжить" at bounding box center [337, 150] width 89 height 21
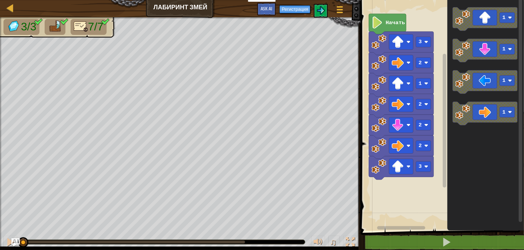
click at [387, 22] on text "Начать" at bounding box center [395, 23] width 19 height 6
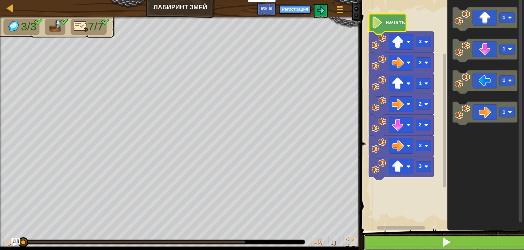
click at [442, 238] on span at bounding box center [446, 243] width 10 height 10
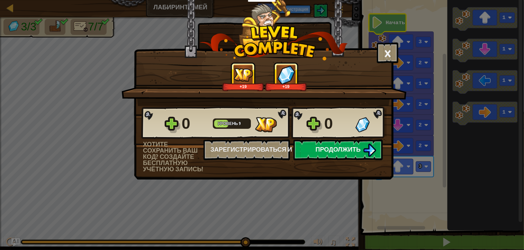
click at [363, 156] on img at bounding box center [369, 150] width 13 height 13
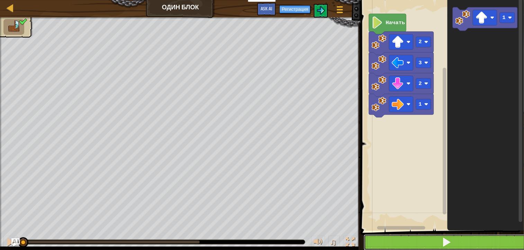
click at [431, 243] on button at bounding box center [446, 243] width 165 height 16
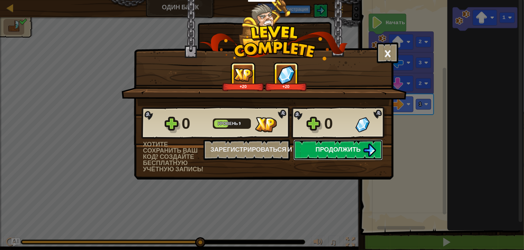
click at [359, 148] on span "Продолжить" at bounding box center [337, 149] width 45 height 9
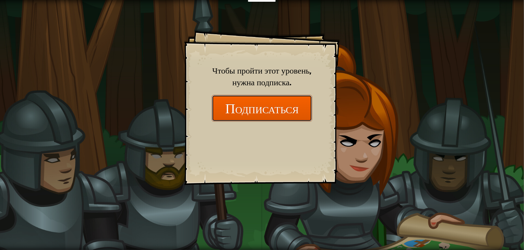
click at [304, 112] on button "Подписаться" at bounding box center [262, 108] width 100 height 27
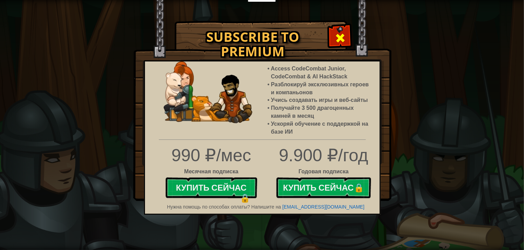
click at [341, 37] on span at bounding box center [339, 38] width 11 height 11
